Goal: Information Seeking & Learning: Find specific fact

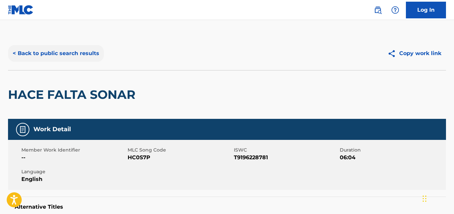
click at [54, 59] on button "< Back to public search results" at bounding box center [56, 53] width 96 height 17
click at [56, 51] on button "< Back to public search results" at bounding box center [56, 53] width 96 height 17
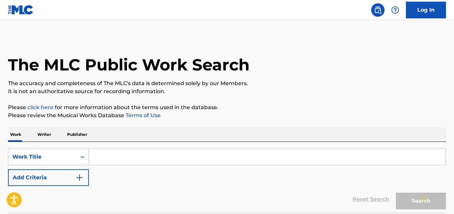
click at [114, 159] on input "Search Form" at bounding box center [267, 157] width 357 height 16
paste input "Everybody Wants To Rule The World"
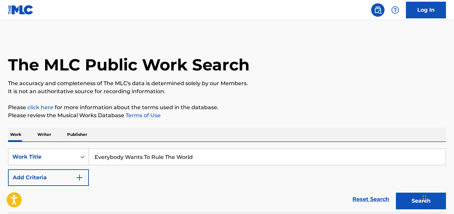
type input "Everybody Wants To Rule The World"
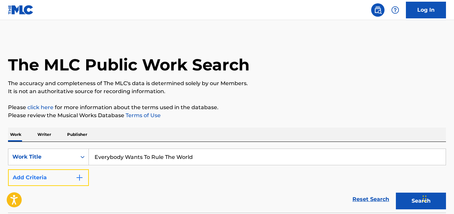
click at [25, 178] on button "Add Criteria" at bounding box center [48, 177] width 81 height 17
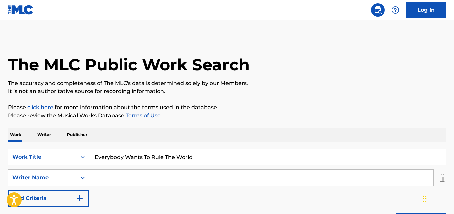
click at [115, 178] on input "Search Form" at bounding box center [261, 178] width 344 height 16
drag, startPoint x: 116, startPoint y: 177, endPoint x: 48, endPoint y: 177, distance: 67.8
click at [48, 177] on div "SearchWithCriteria5ed5b4e9-1f2b-44b0-b2b3-47affd9e9400 Writer Name [PERSON_NAME]" at bounding box center [227, 177] width 438 height 17
type input "Orzabal"
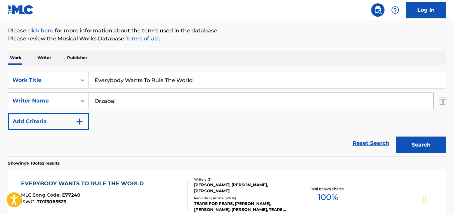
scroll to position [111, 0]
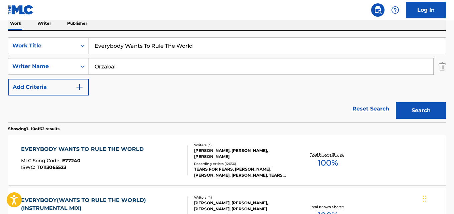
click at [86, 145] on div "EVERYBODY WANTS TO RULE THE WORLD" at bounding box center [84, 149] width 126 height 8
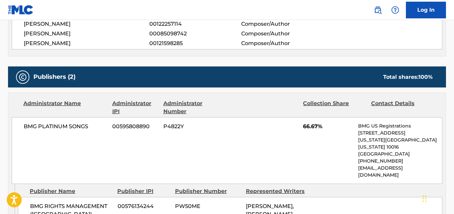
scroll to position [334, 0]
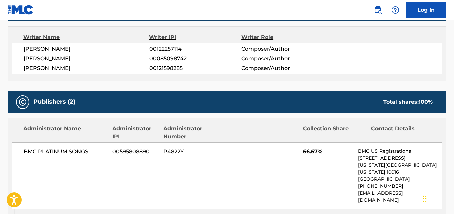
click at [67, 60] on span "[PERSON_NAME]" at bounding box center [87, 59] width 126 height 8
copy span "ORZABAL"
click at [47, 49] on span "[PERSON_NAME]" at bounding box center [87, 49] width 126 height 8
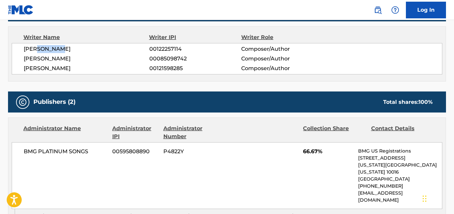
copy span "[PERSON_NAME]"
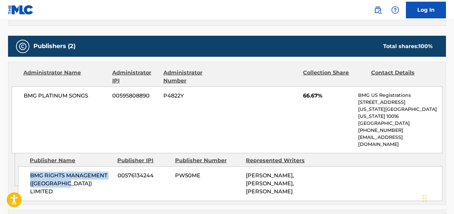
drag, startPoint x: 23, startPoint y: 162, endPoint x: 86, endPoint y: 171, distance: 62.9
click at [86, 171] on div "BMG RIGHTS MANAGEMENT (UK) LIMITED 00576134244 PW50ME [PERSON_NAME], [PERSON_NA…" at bounding box center [230, 183] width 424 height 35
copy span "BMG RIGHTS MANAGEMENT ([GEOGRAPHIC_DATA]) LIMITED"
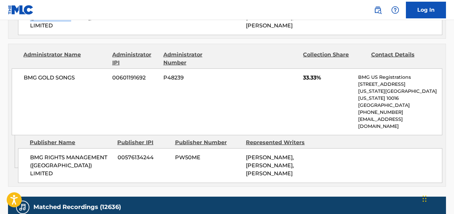
scroll to position [557, 0]
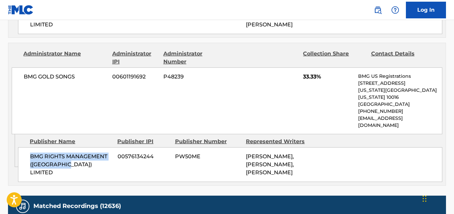
drag, startPoint x: 29, startPoint y: 129, endPoint x: 105, endPoint y: 142, distance: 76.3
click at [105, 147] on div "BMG RIGHTS MANAGEMENT (UK) LIMITED 00576134244 PW50ME [PERSON_NAME], [PERSON_NA…" at bounding box center [230, 164] width 424 height 35
copy span "BMG RIGHTS MANAGEMENT ([GEOGRAPHIC_DATA]) LIMITED"
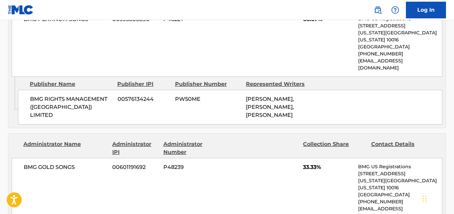
scroll to position [446, 0]
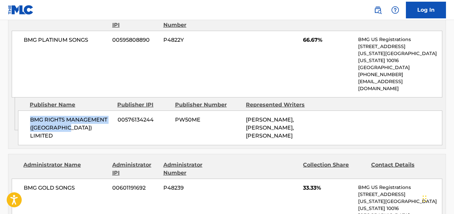
drag, startPoint x: 28, startPoint y: 109, endPoint x: 73, endPoint y: 116, distance: 46.2
click at [73, 116] on div "BMG RIGHTS MANAGEMENT (UK) LIMITED 00576134244 PW50ME [PERSON_NAME], [PERSON_NA…" at bounding box center [230, 128] width 424 height 35
copy span "BMG RIGHTS MANAGEMENT ([GEOGRAPHIC_DATA]) LIMITED"
click at [92, 124] on div "BMG RIGHTS MANAGEMENT (UK) LIMITED 00576134244 PW50ME [PERSON_NAME], [PERSON_NA…" at bounding box center [230, 128] width 424 height 35
drag, startPoint x: 28, startPoint y: 105, endPoint x: 78, endPoint y: 113, distance: 50.7
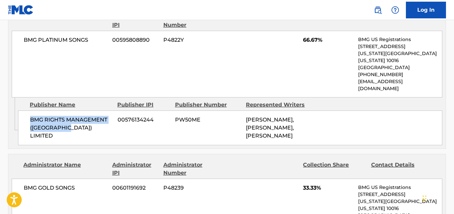
click at [78, 113] on div "BMG RIGHTS MANAGEMENT (UK) LIMITED 00576134244 PW50ME [PERSON_NAME], [PERSON_NA…" at bounding box center [230, 128] width 424 height 35
copy span "BMG RIGHTS MANAGEMENT ([GEOGRAPHIC_DATA]) LIMITED"
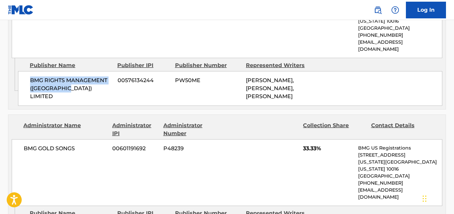
scroll to position [501, 0]
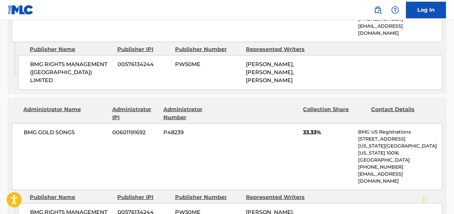
click at [313, 129] on span "33.33%" at bounding box center [328, 133] width 50 height 8
copy span "33.33"
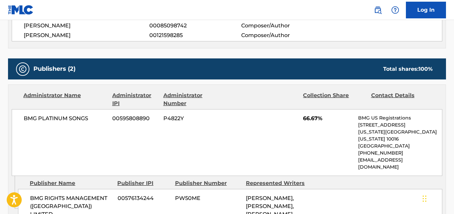
scroll to position [334, 0]
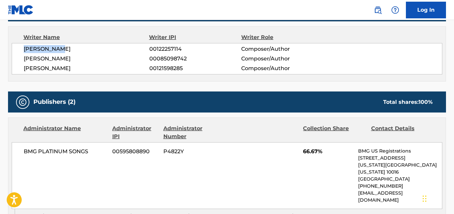
drag, startPoint x: 20, startPoint y: 48, endPoint x: 84, endPoint y: 55, distance: 64.1
click at [76, 48] on div "[PERSON_NAME] 00122257114 Composer/Author [PERSON_NAME] 00085098742 Composer/Au…" at bounding box center [227, 58] width 431 height 31
copy span "[PERSON_NAME]"
drag, startPoint x: 24, startPoint y: 56, endPoint x: 100, endPoint y: 57, distance: 75.5
click at [100, 57] on span "[PERSON_NAME]" at bounding box center [87, 59] width 126 height 8
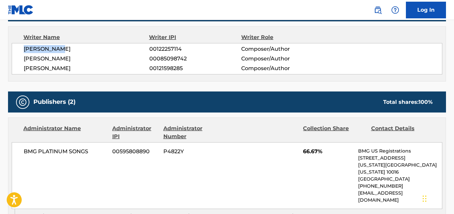
copy span "[PERSON_NAME]"
drag, startPoint x: 24, startPoint y: 68, endPoint x: 133, endPoint y: 113, distance: 118.0
click at [96, 68] on span "[PERSON_NAME]" at bounding box center [87, 68] width 126 height 8
copy span "[PERSON_NAME]"
click at [167, 47] on span "00122257114" at bounding box center [195, 49] width 92 height 8
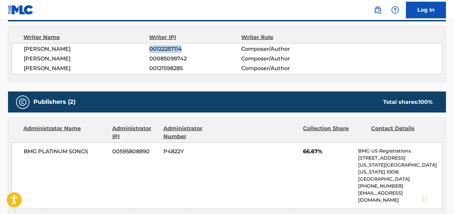
click at [167, 47] on span "00122257114" at bounding box center [195, 49] width 92 height 8
click at [169, 56] on span "00085098742" at bounding box center [195, 59] width 92 height 8
click at [167, 69] on span "00121598285" at bounding box center [195, 68] width 92 height 8
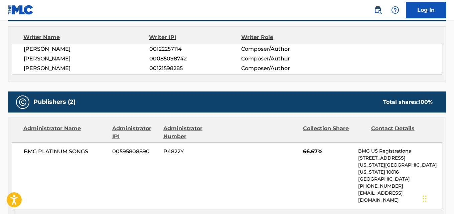
click at [167, 69] on span "00121598285" at bounding box center [195, 68] width 92 height 8
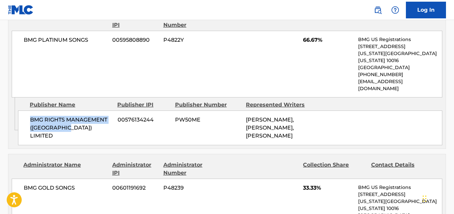
drag, startPoint x: 31, startPoint y: 107, endPoint x: 93, endPoint y: 117, distance: 62.7
click at [93, 117] on span "BMG RIGHTS MANAGEMENT ([GEOGRAPHIC_DATA]) LIMITED" at bounding box center [71, 128] width 83 height 24
click at [306, 40] on span "66.67%" at bounding box center [328, 40] width 50 height 8
click at [307, 39] on span "66.67%" at bounding box center [328, 40] width 50 height 8
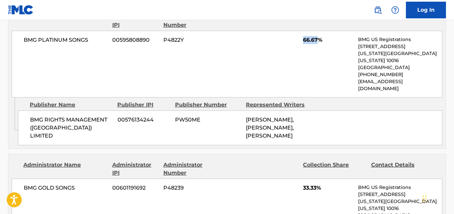
click at [307, 39] on span "66.67%" at bounding box center [328, 40] width 50 height 8
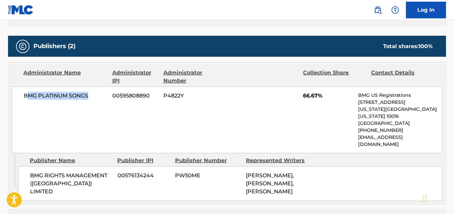
drag, startPoint x: 30, startPoint y: 99, endPoint x: 98, endPoint y: 98, distance: 67.5
click at [98, 98] on span "BMG PLATINUM SONGS" at bounding box center [66, 96] width 84 height 8
click at [41, 109] on div "BMG PLATINUM SONGS 00595808890 P4822Y 66.67% BMG US Registrations 1 Park Ave, N…" at bounding box center [227, 120] width 431 height 67
drag, startPoint x: 21, startPoint y: 93, endPoint x: 100, endPoint y: 96, distance: 78.9
click at [100, 96] on div "BMG PLATINUM SONGS 00595808890 P4822Y 66.67% BMG US Registrations 1 Park Ave, N…" at bounding box center [227, 120] width 431 height 67
